Goal: Book appointment/travel/reservation

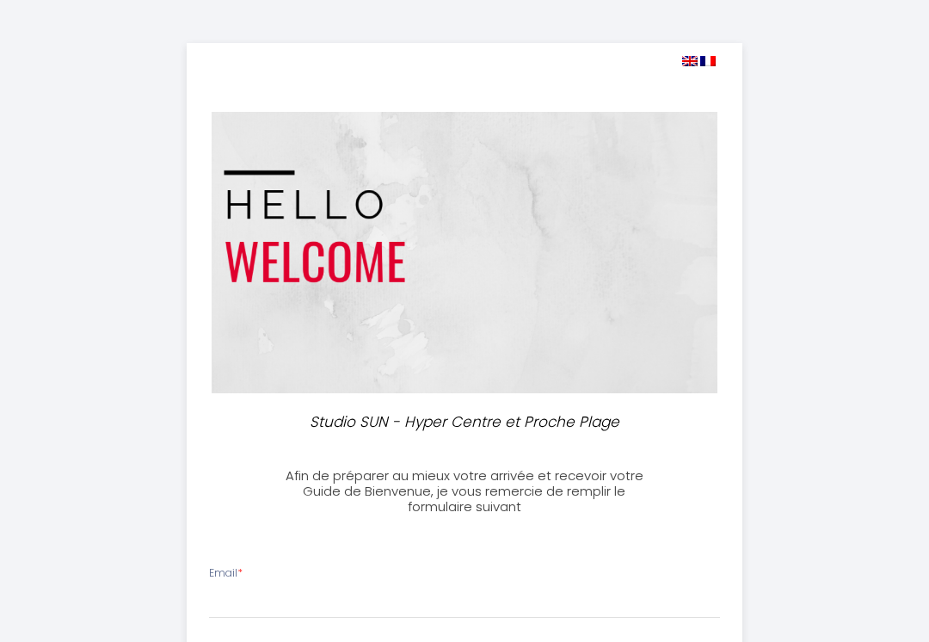
select select
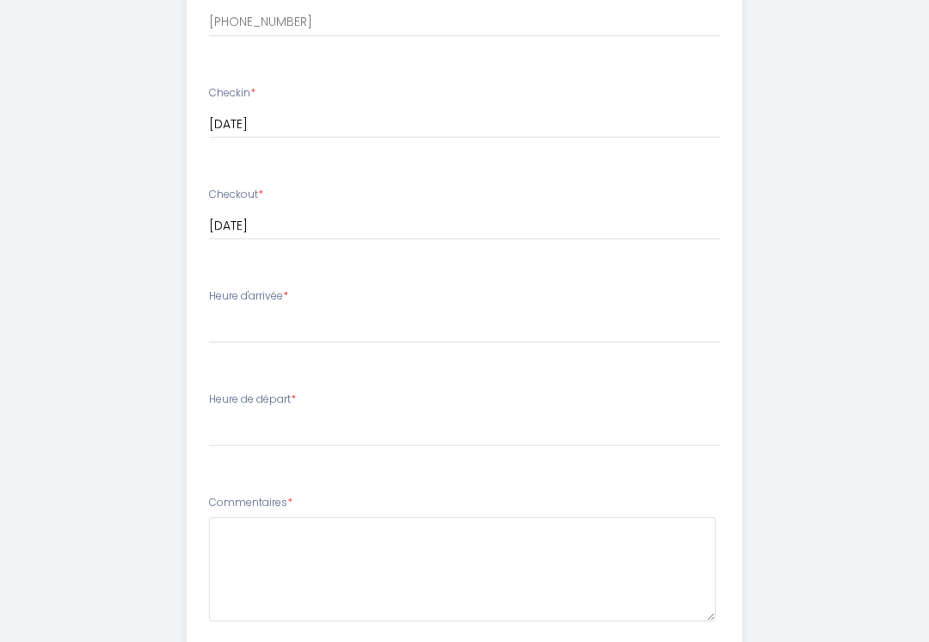
scroll to position [680, 0]
click at [416, 328] on select "17:00 17:30 18:00 18:30 19:00 19:30 20:00 20:30 21:00 21:30 22:00 22:30 23:00 2…" at bounding box center [465, 329] width 512 height 33
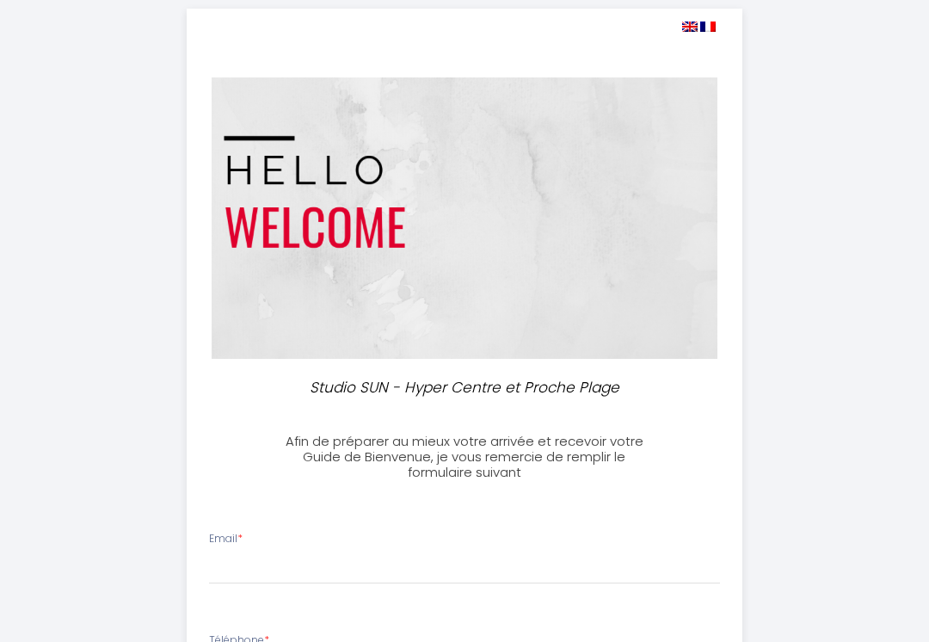
scroll to position [33, 0]
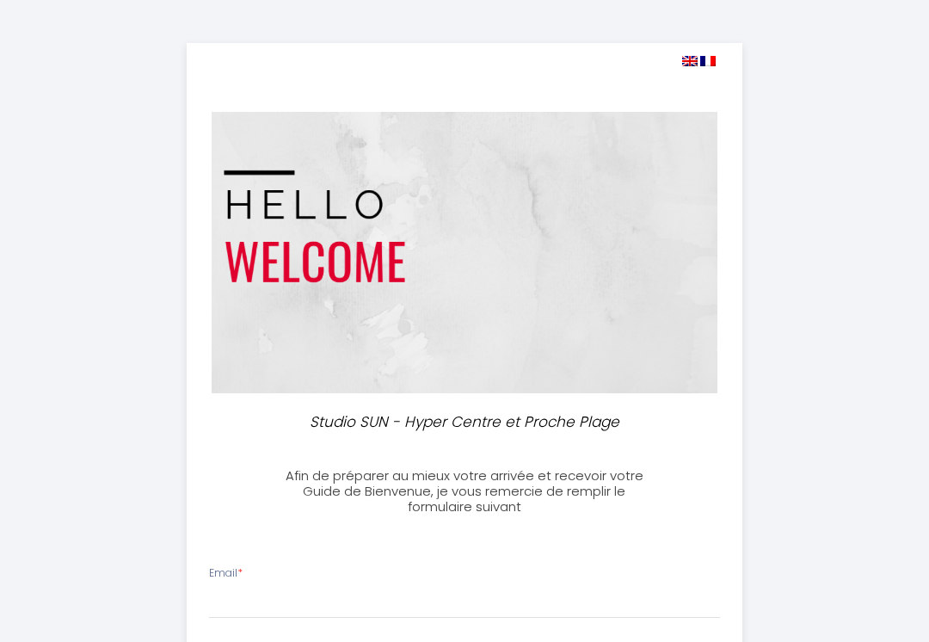
select select
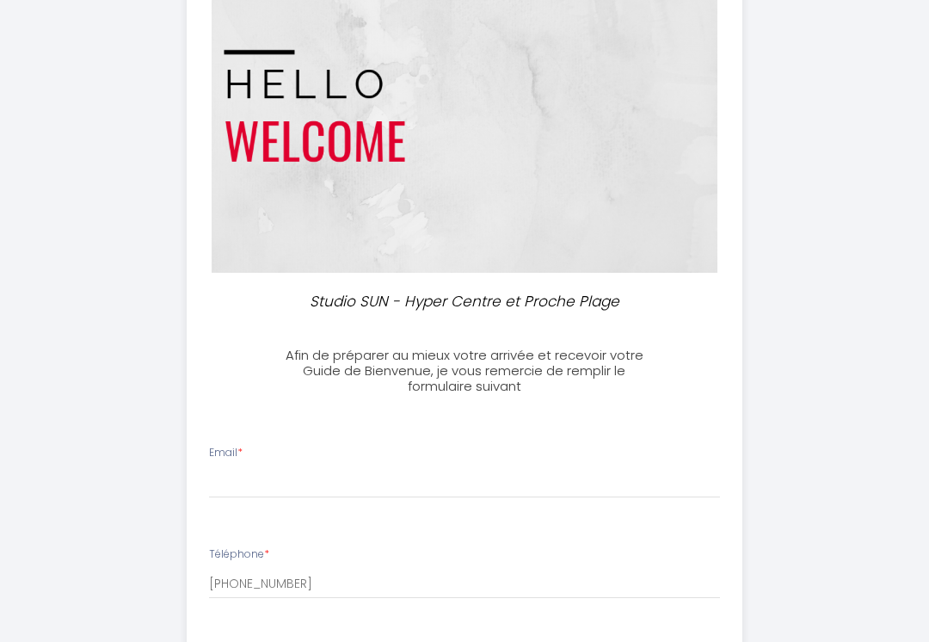
scroll to position [203, 0]
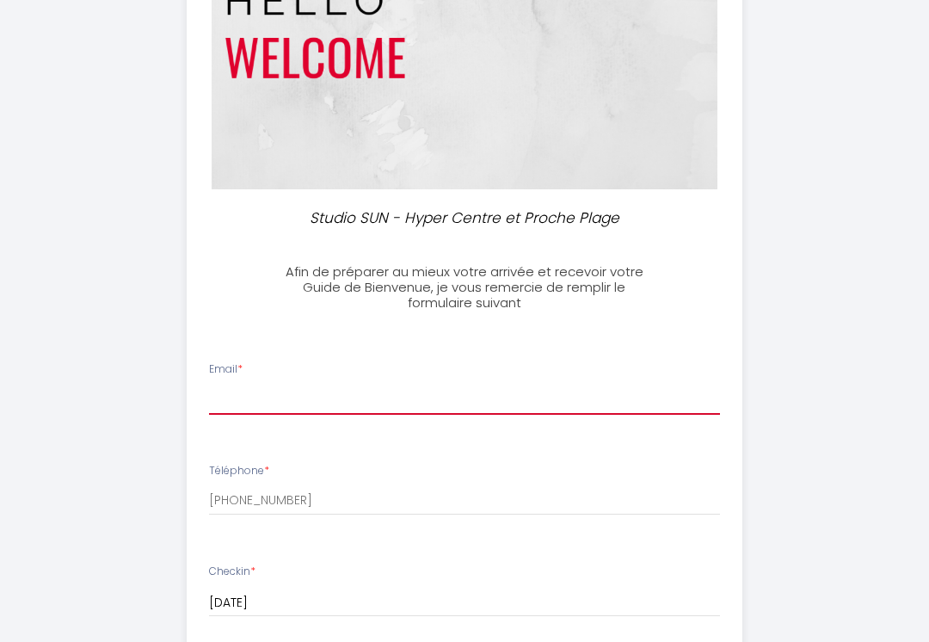
click at [404, 402] on input "Email *" at bounding box center [465, 400] width 512 height 31
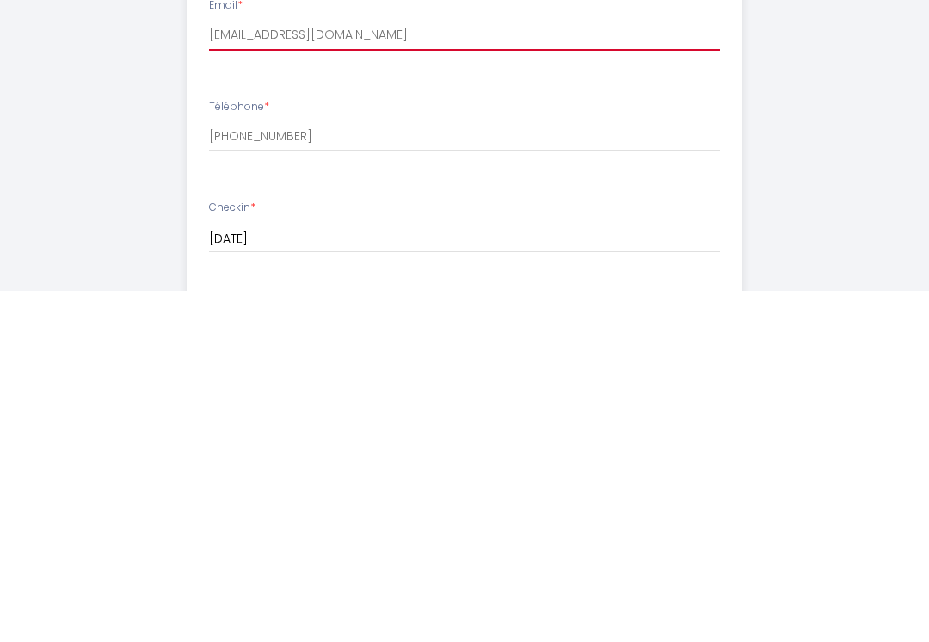
scroll to position [293, 0]
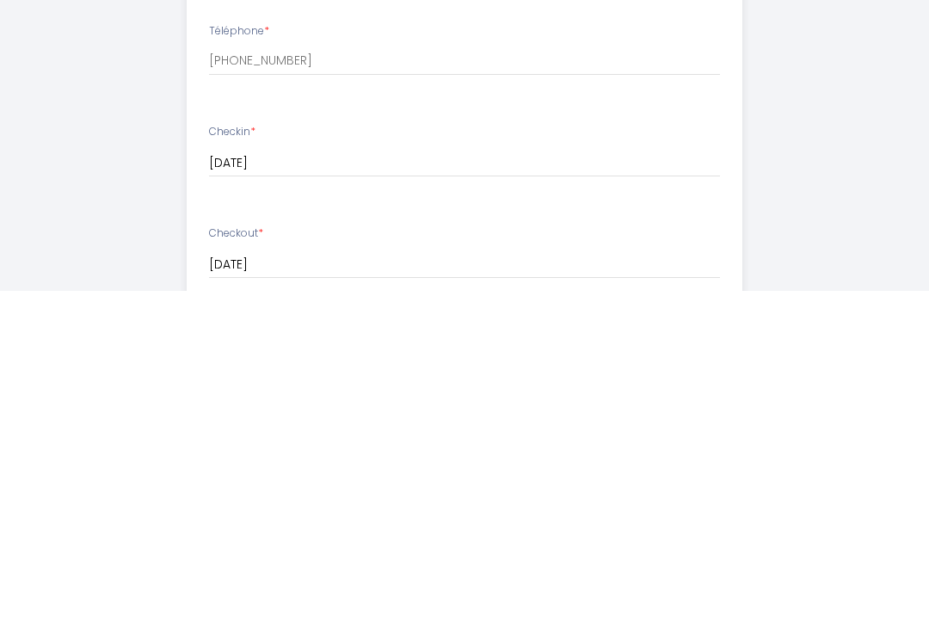
type input "[EMAIL_ADDRESS][DOMAIN_NAME]"
click at [806, 203] on div "Studio SUN - Hyper Centre et Proche Plage Afin de préparer au mieux votre arriv…" at bounding box center [464, 519] width 835 height 1624
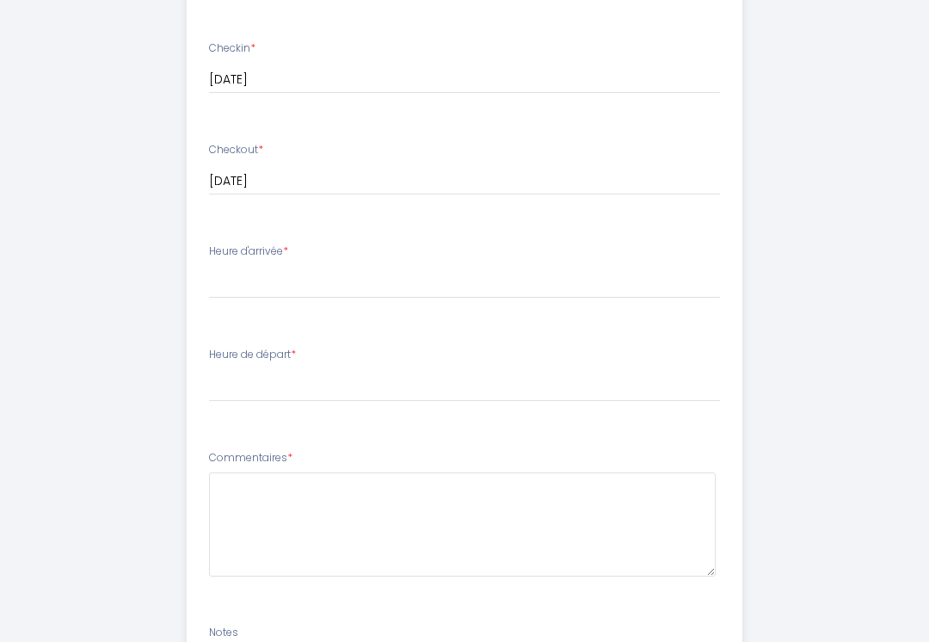
scroll to position [730, 0]
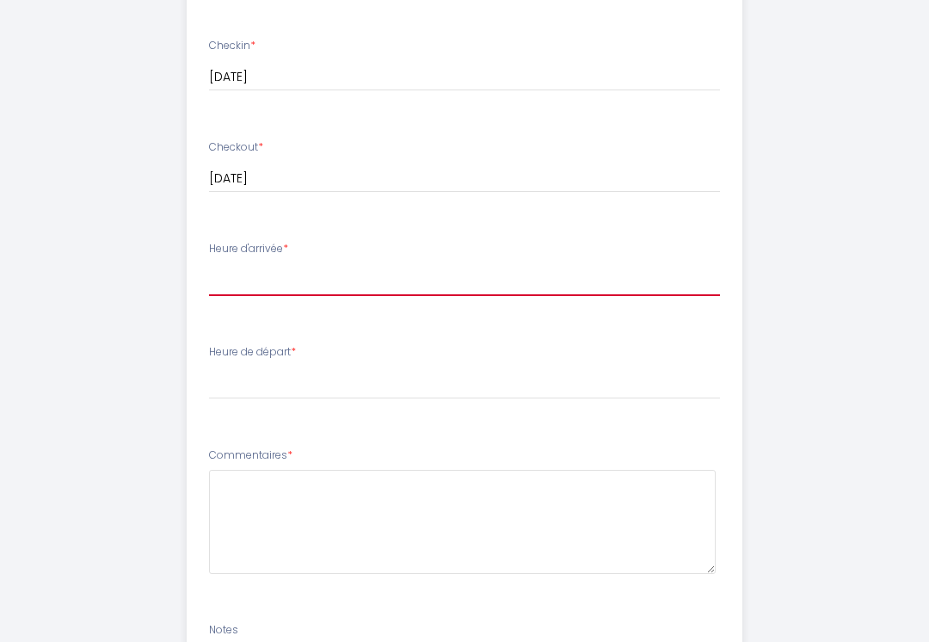
click at [421, 272] on select "17:00 17:30 18:00 18:30 19:00 19:30 20:00 20:30 21:00 21:30 22:00 22:30 23:00 2…" at bounding box center [465, 279] width 512 height 33
select select "17:00"
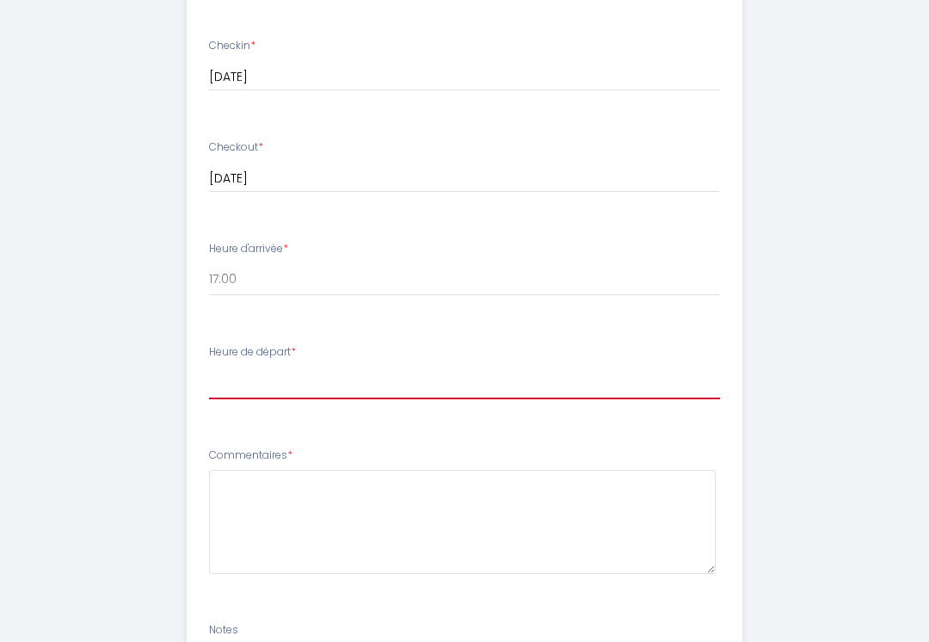
click at [327, 383] on select "00:00 00:30 01:00 01:30 02:00 02:30 03:00 03:30 04:00 04:30 05:00 05:30 06:00 0…" at bounding box center [465, 382] width 512 height 33
select select "11:00"
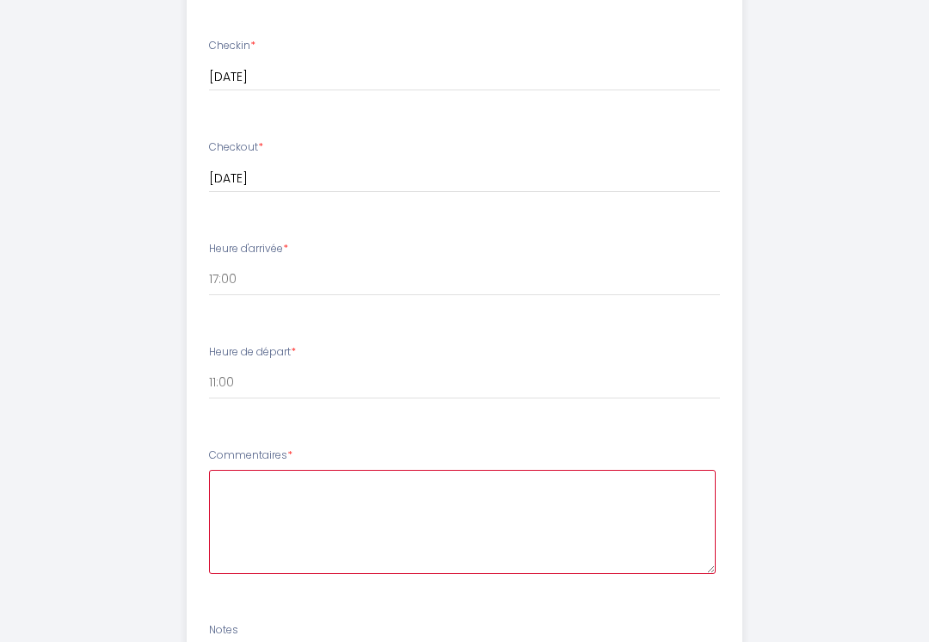
click at [429, 520] on textarea at bounding box center [463, 522] width 508 height 104
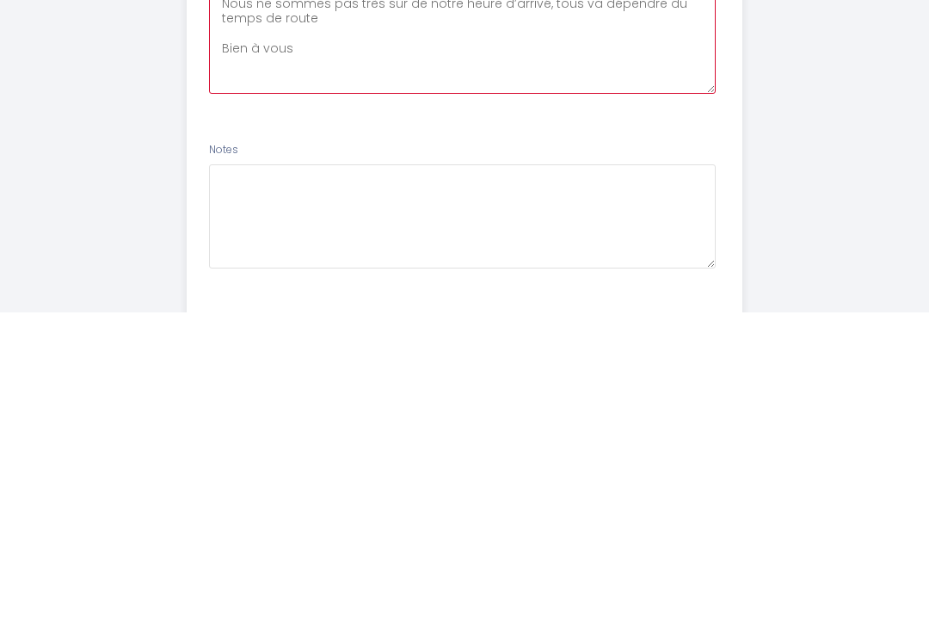
type textarea "Nous ne sommes pas très sûr de notre heure d’arrivé, tous va dépendre du temps …"
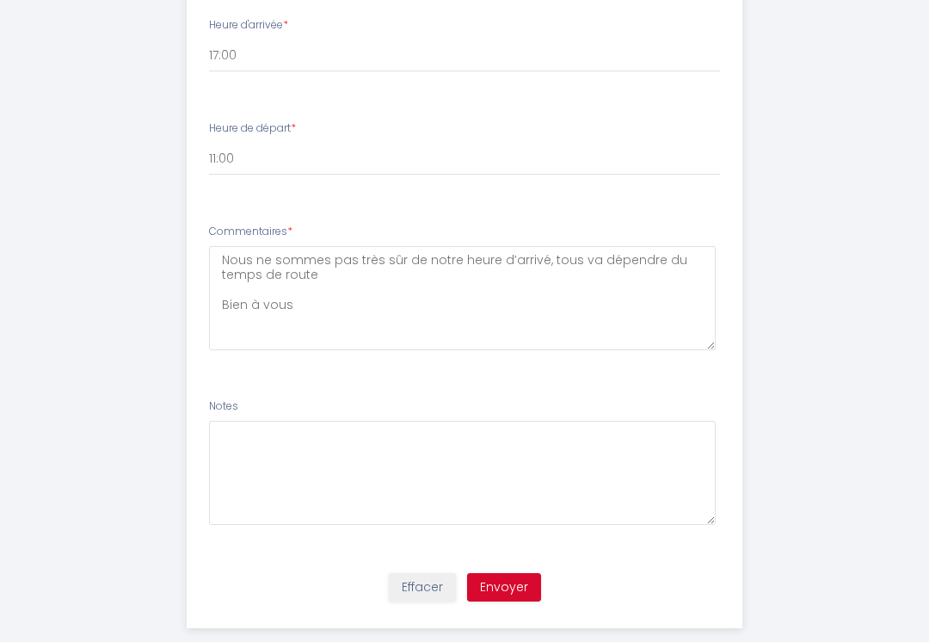
click at [510, 582] on button "Envoyer" at bounding box center [504, 587] width 74 height 29
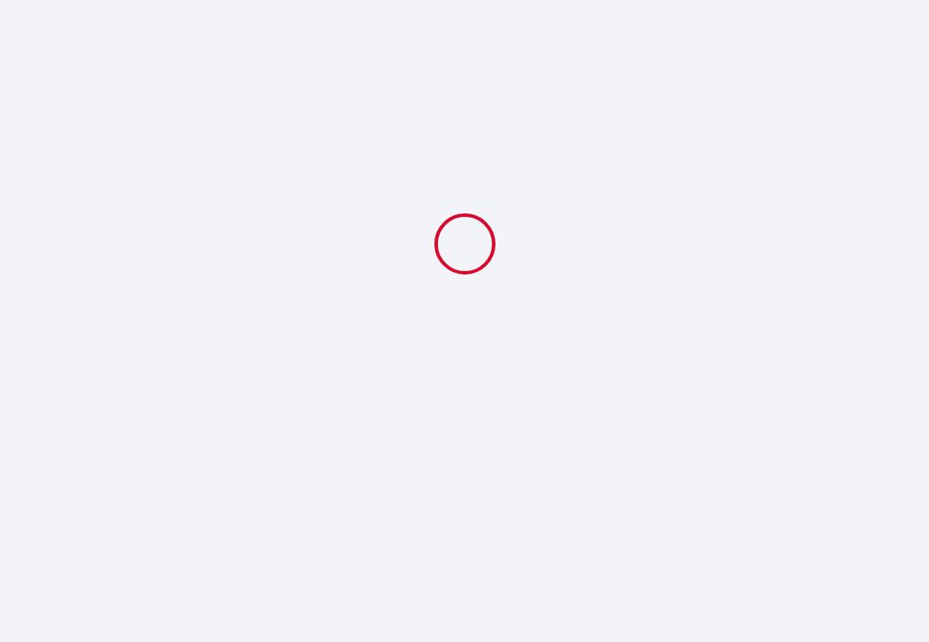
select select "11:00"
